Goal: Transaction & Acquisition: Purchase product/service

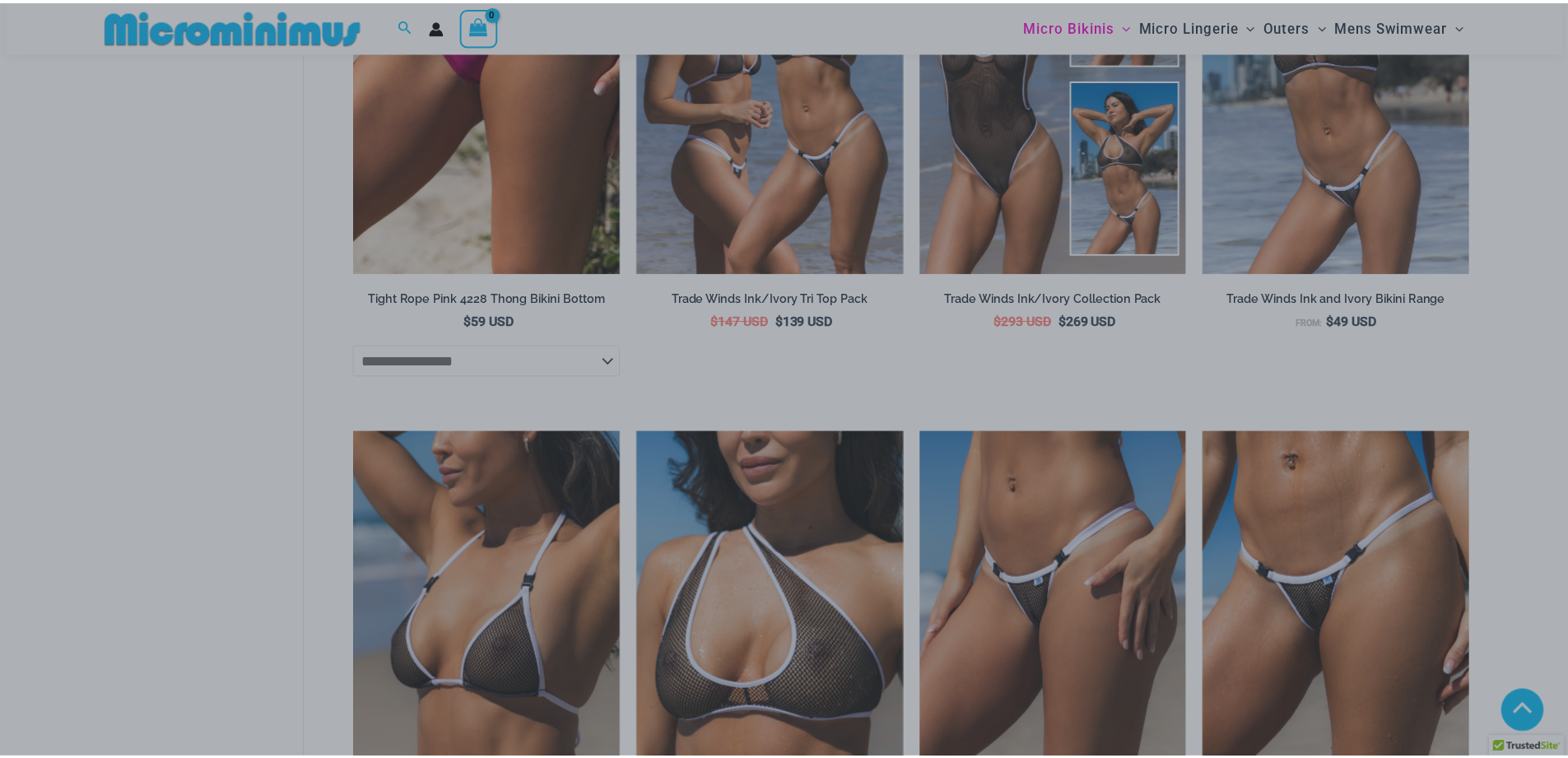
scroll to position [2355, 0]
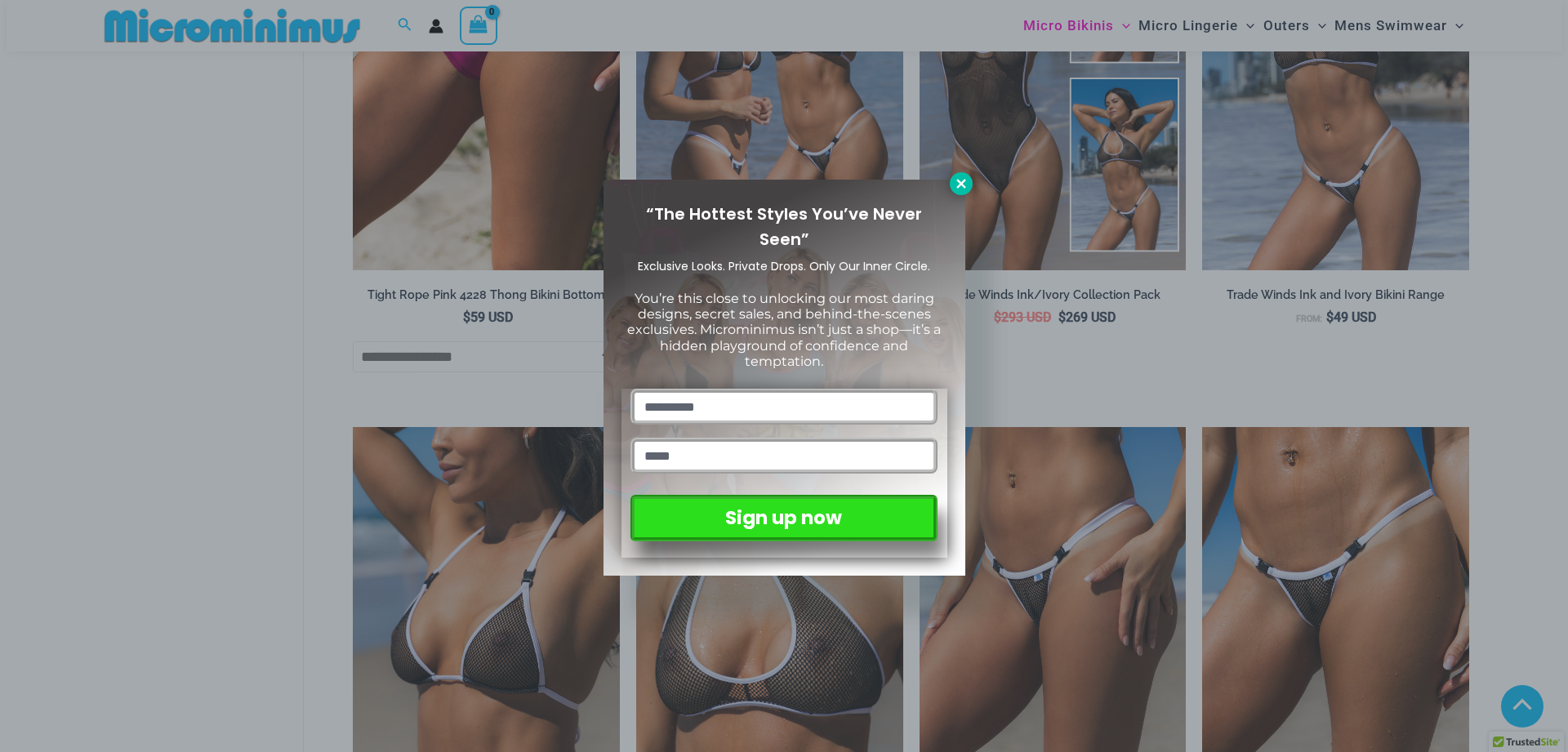
click at [955, 182] on icon at bounding box center [961, 183] width 15 height 15
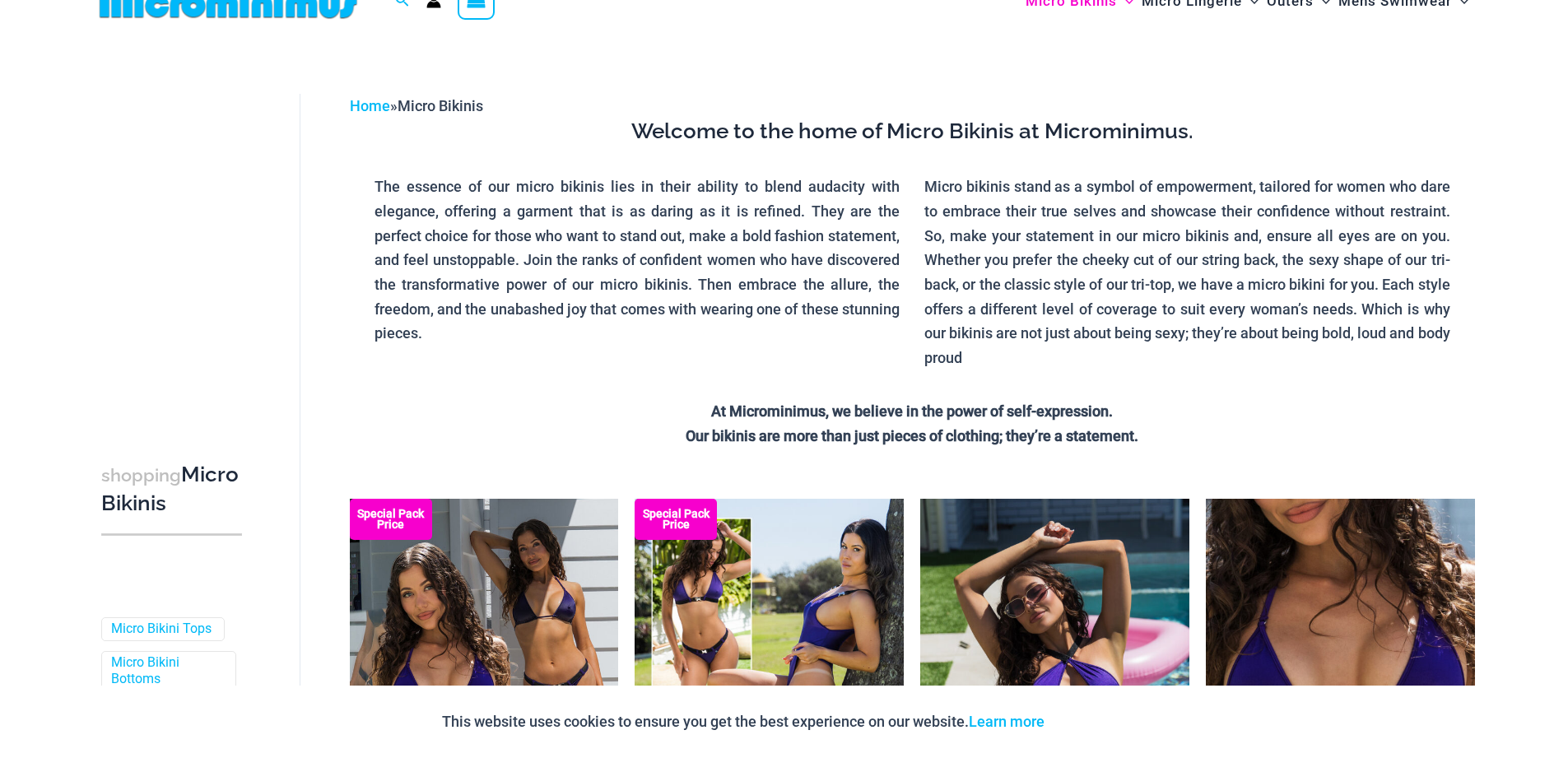
scroll to position [0, 0]
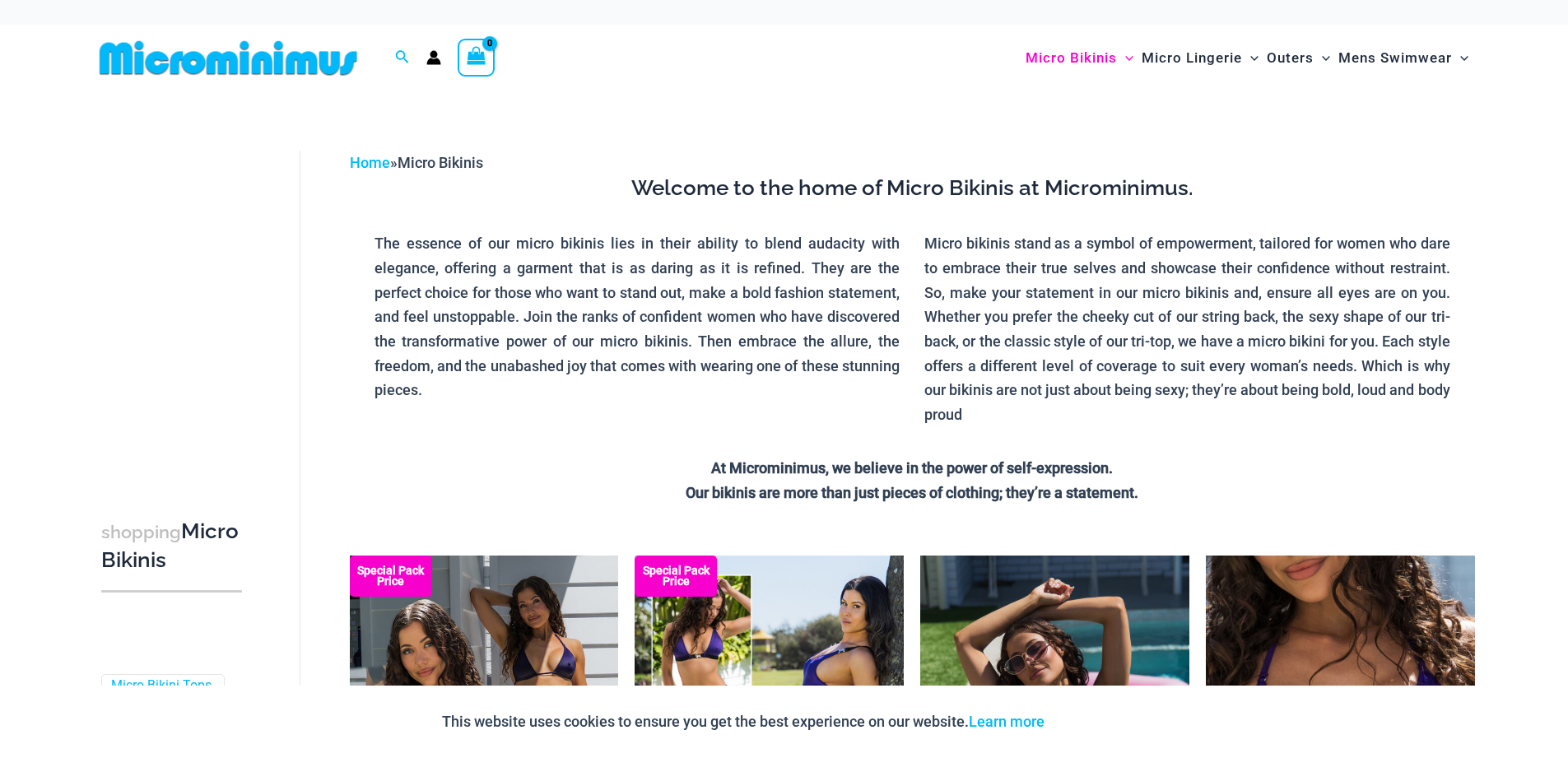
click at [667, 505] on div "Welcome to the home of Micro Bikinis at Microminimus. The essence of our micro …" at bounding box center [913, 353] width 1126 height 359
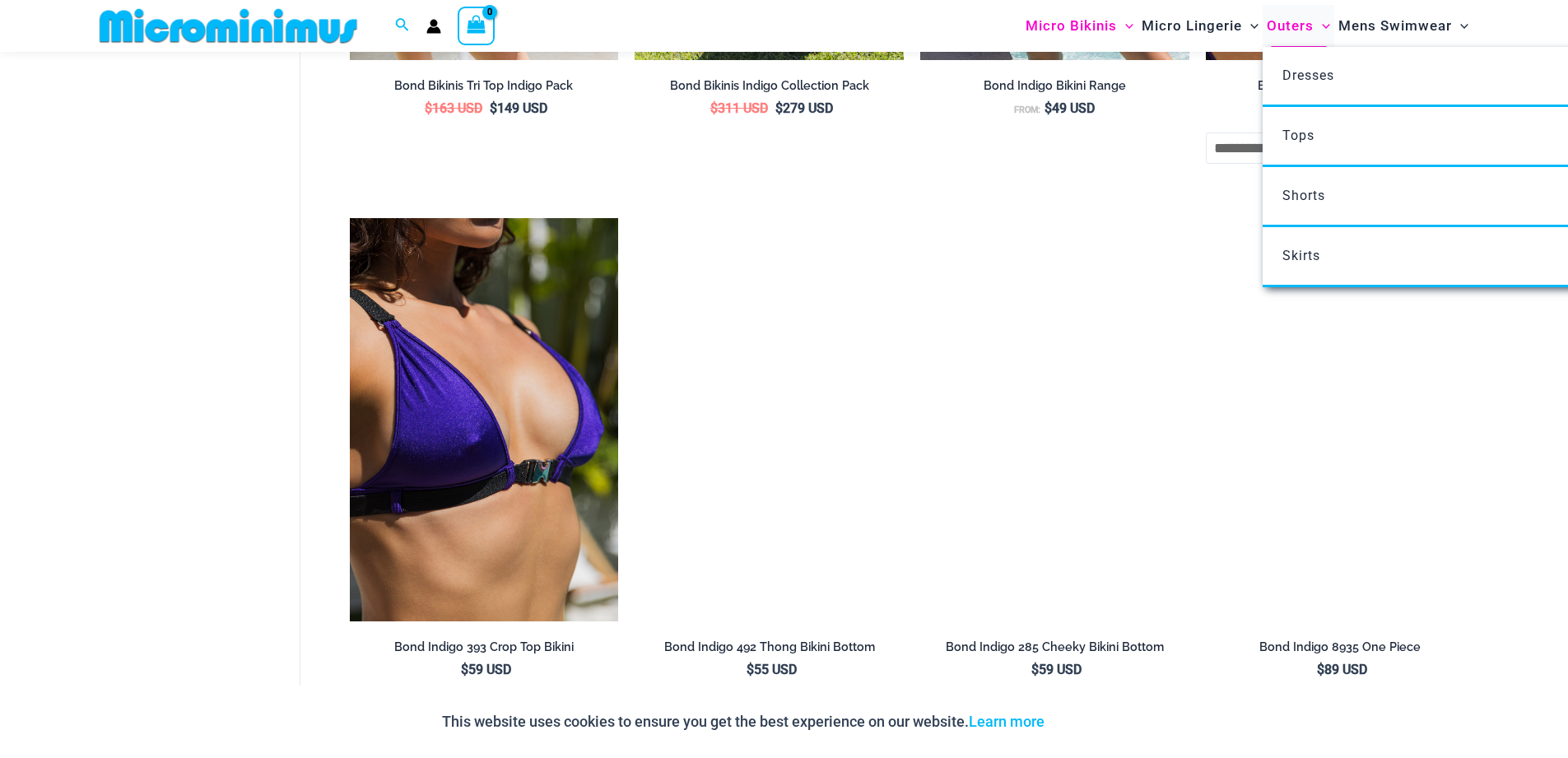
scroll to position [878, 0]
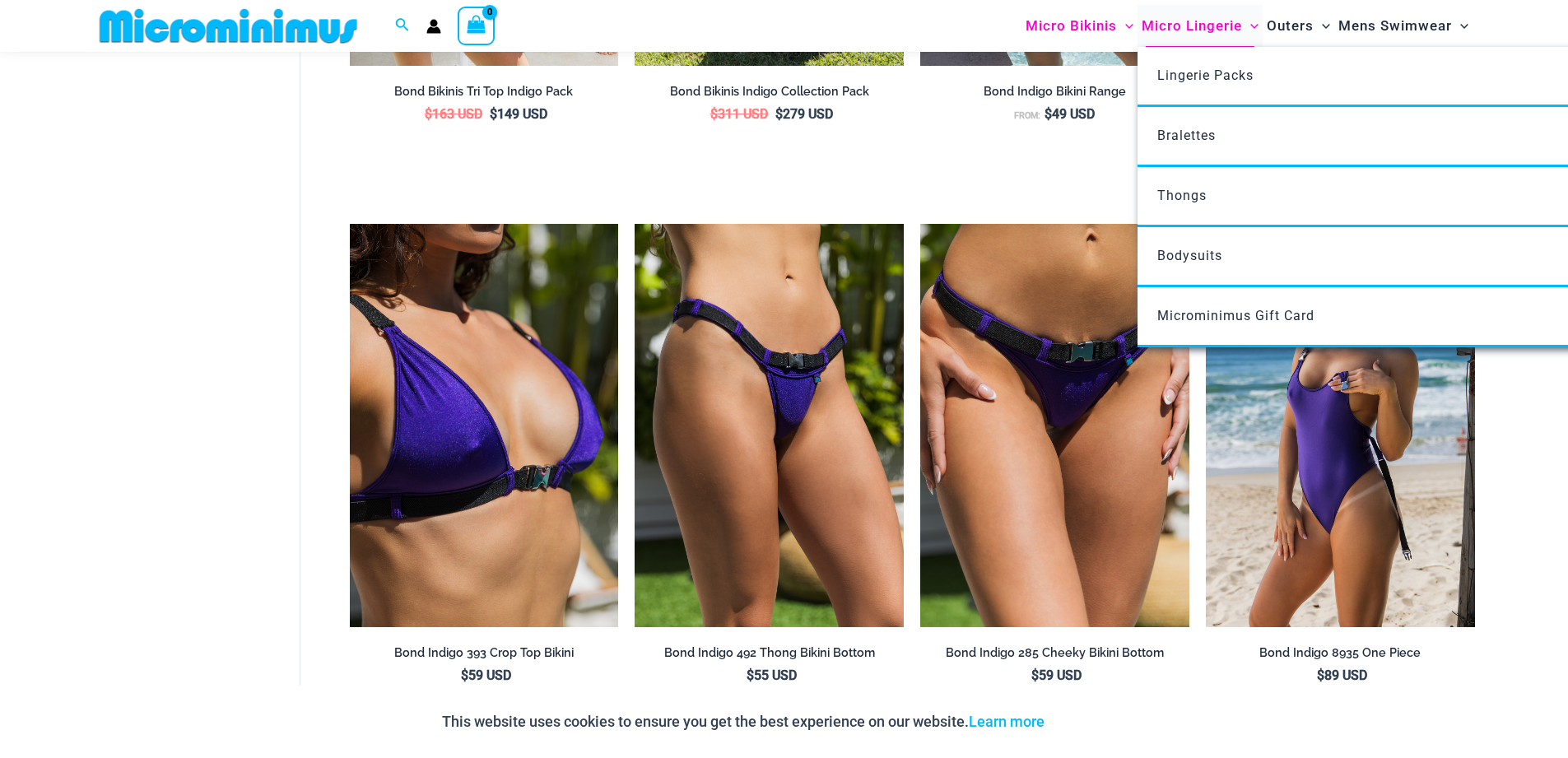
click at [1220, 28] on span "Micro Lingerie" at bounding box center [1192, 26] width 101 height 42
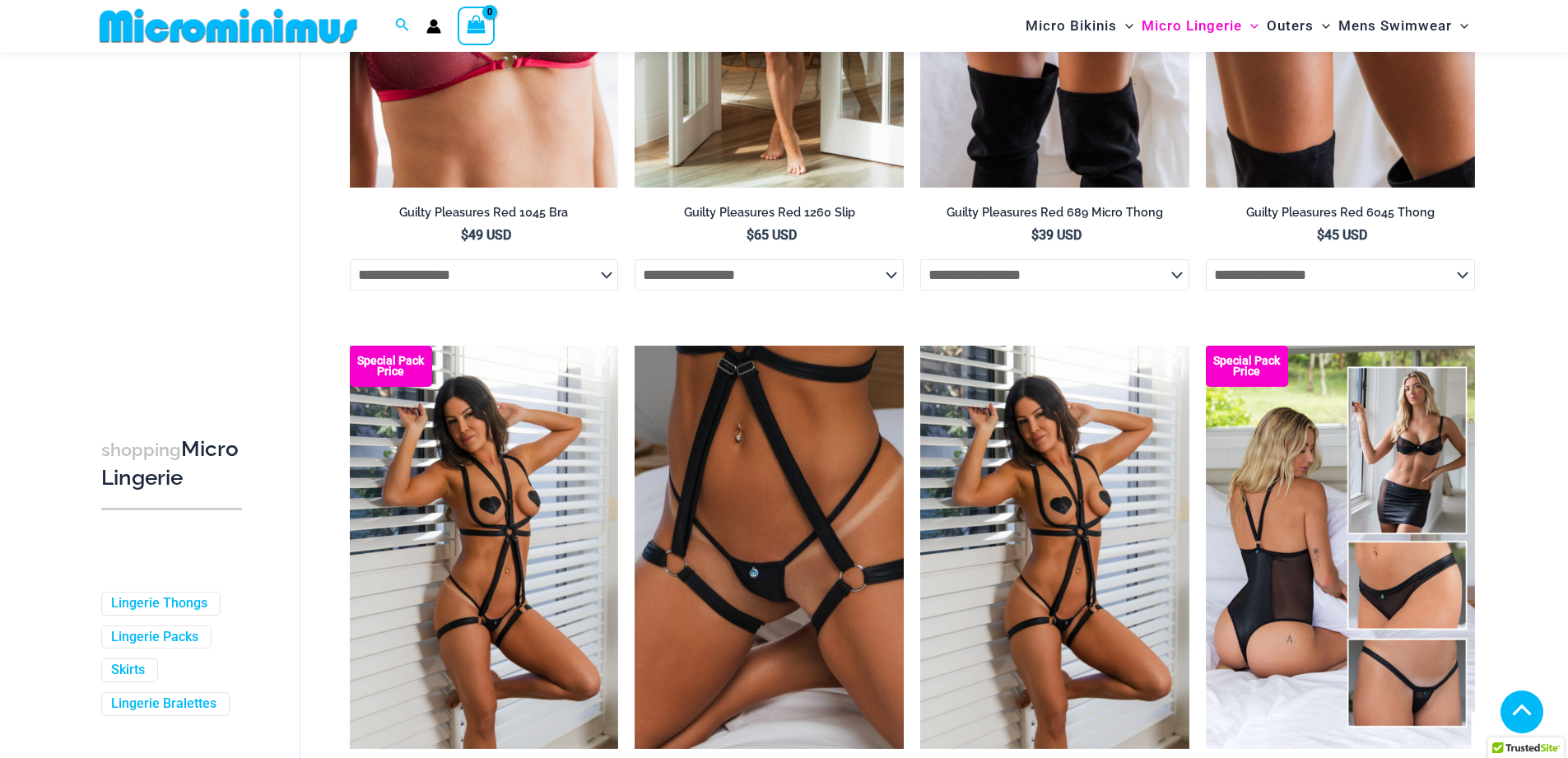
scroll to position [1182, 0]
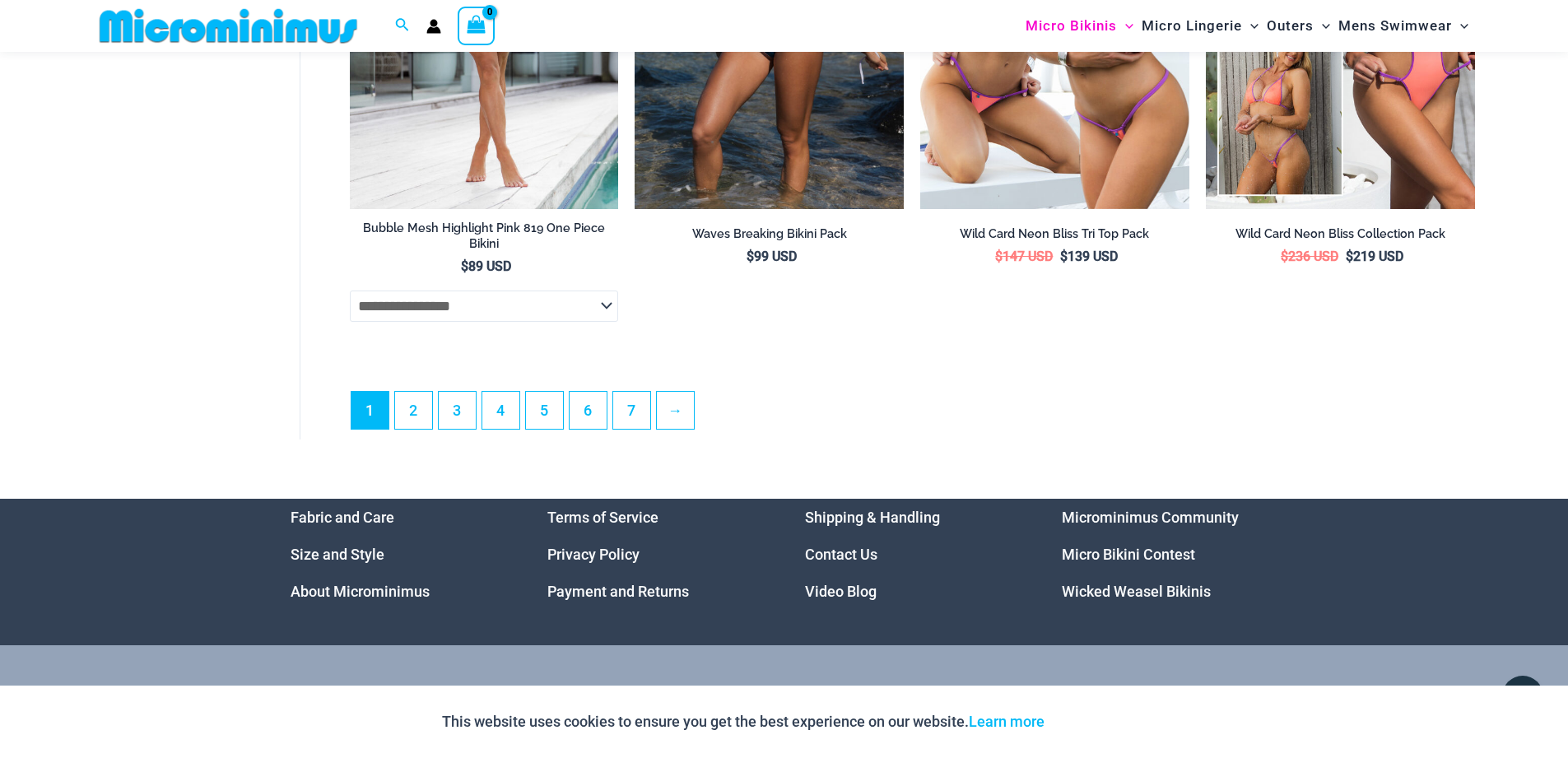
scroll to position [4824, 0]
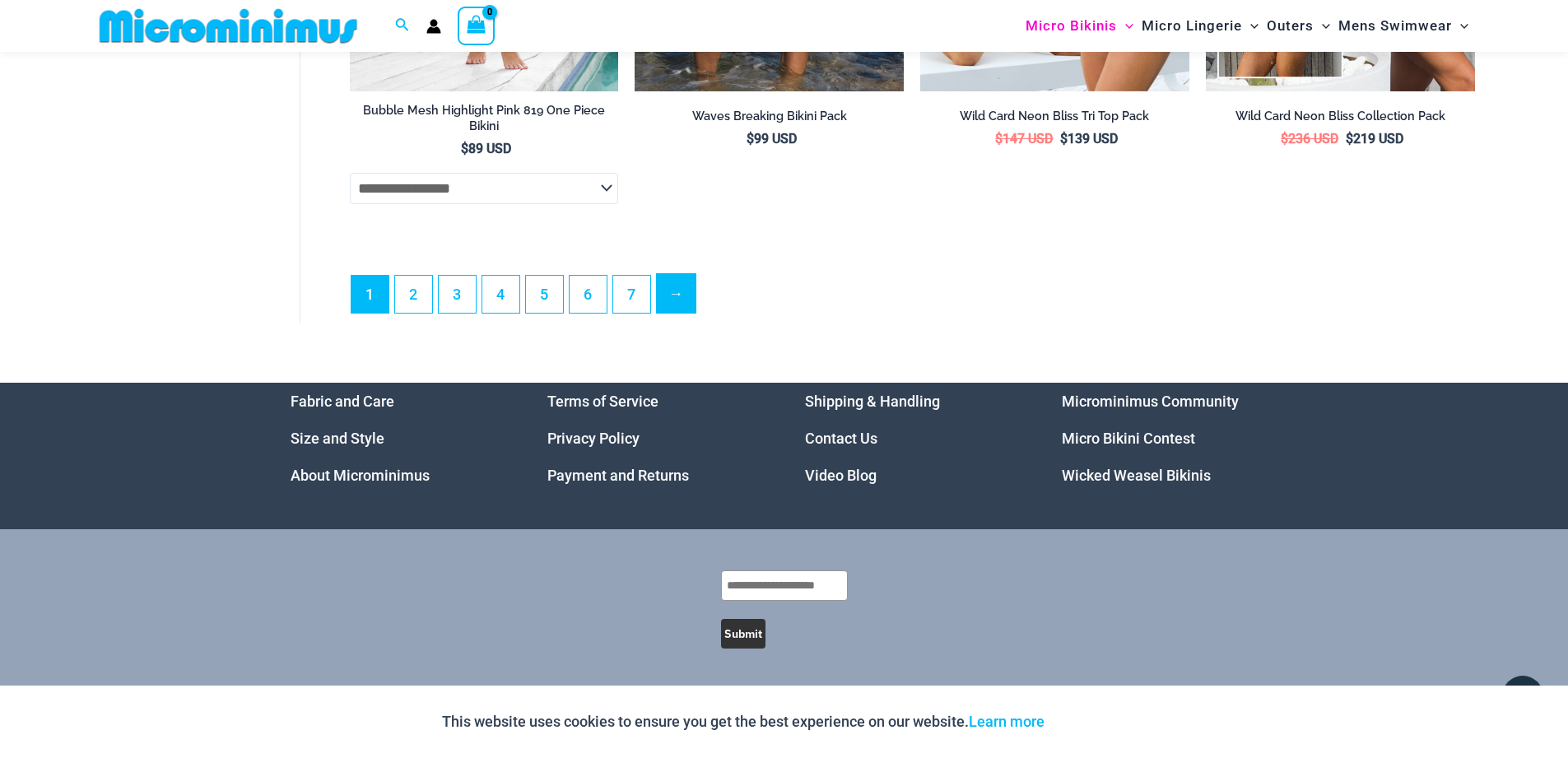
click at [671, 302] on link "→" at bounding box center [676, 292] width 39 height 39
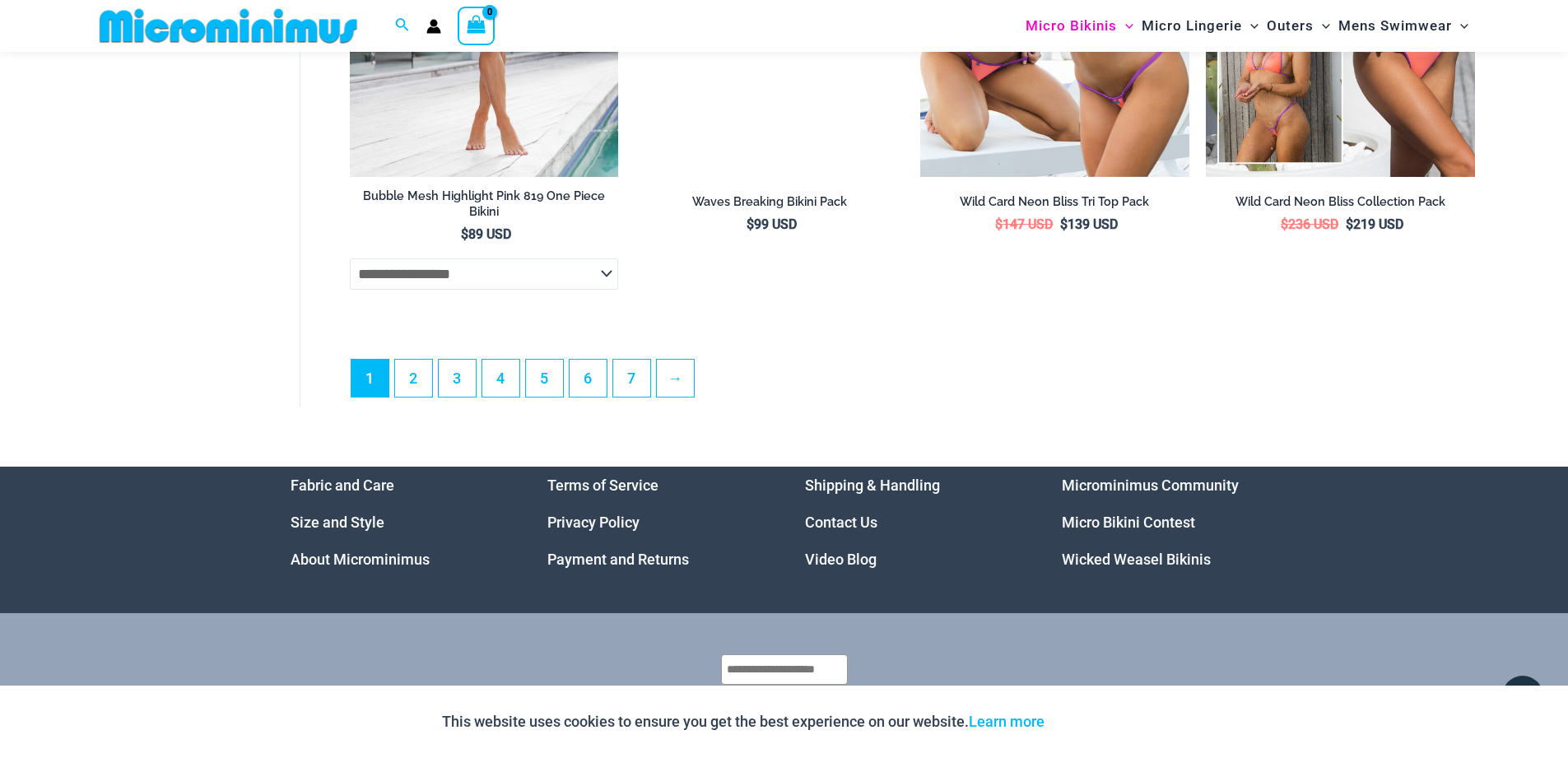
scroll to position [4736, 0]
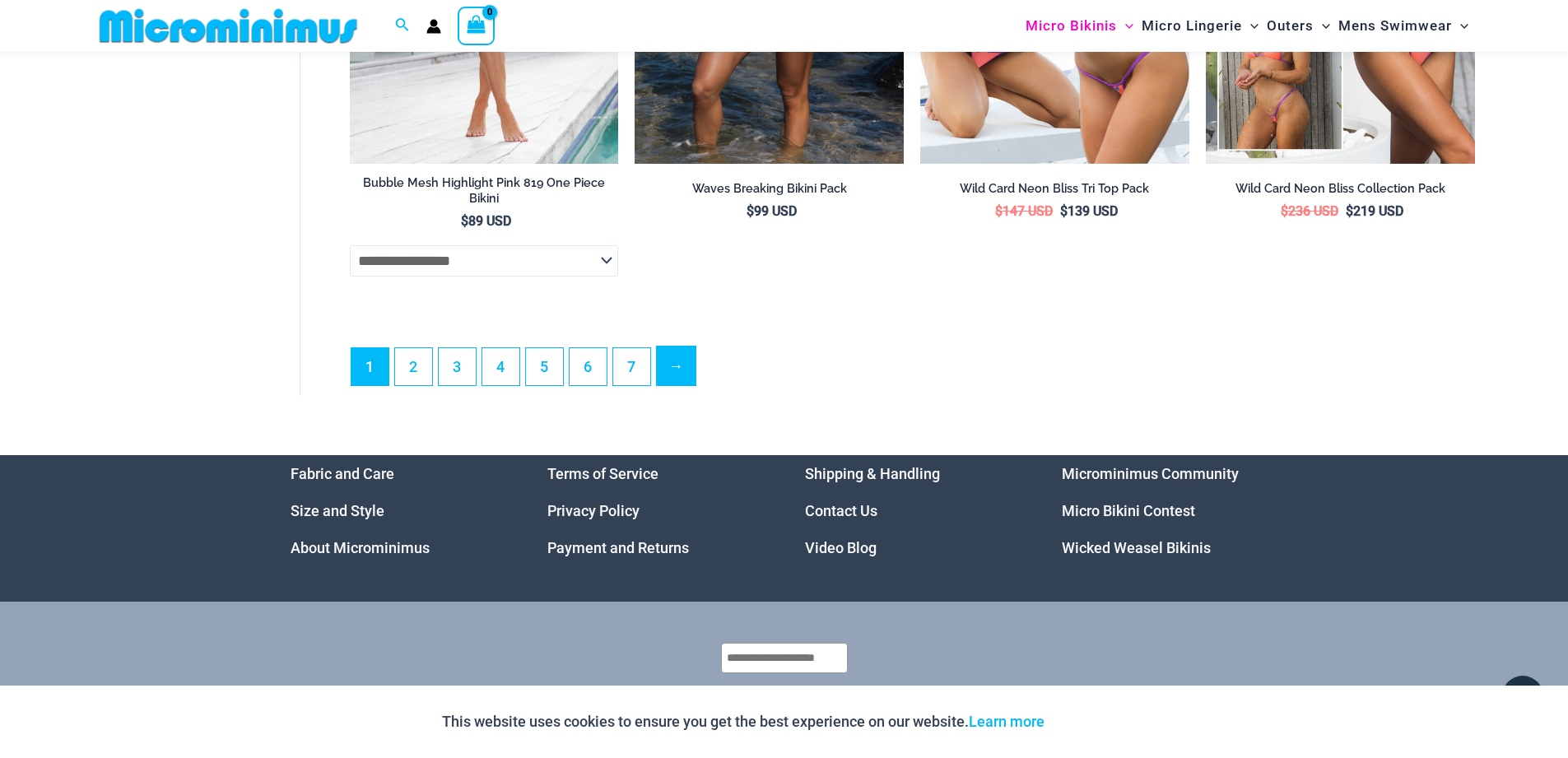
click at [682, 385] on link "→" at bounding box center [676, 365] width 39 height 39
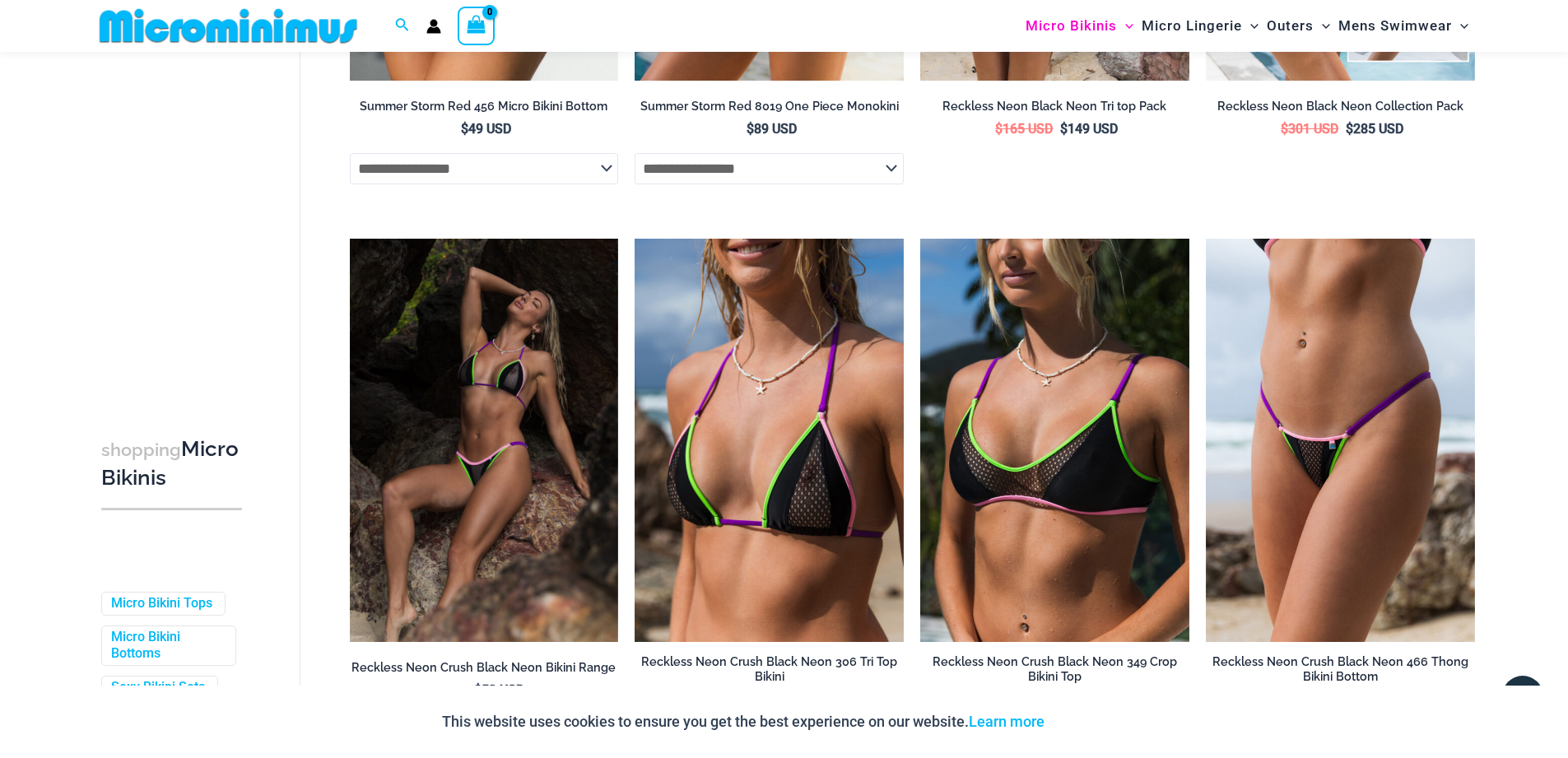
scroll to position [4243, 0]
